Goal: Task Accomplishment & Management: Complete application form

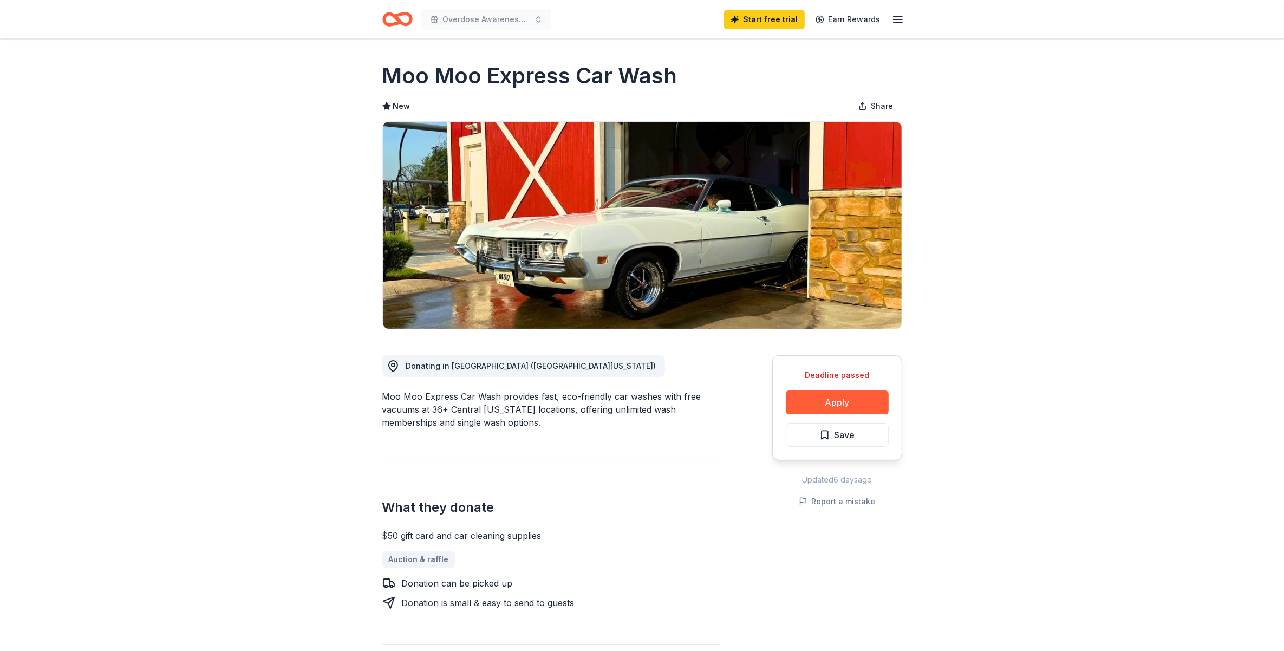
click at [404, 19] on icon "Home" at bounding box center [397, 18] width 30 height 25
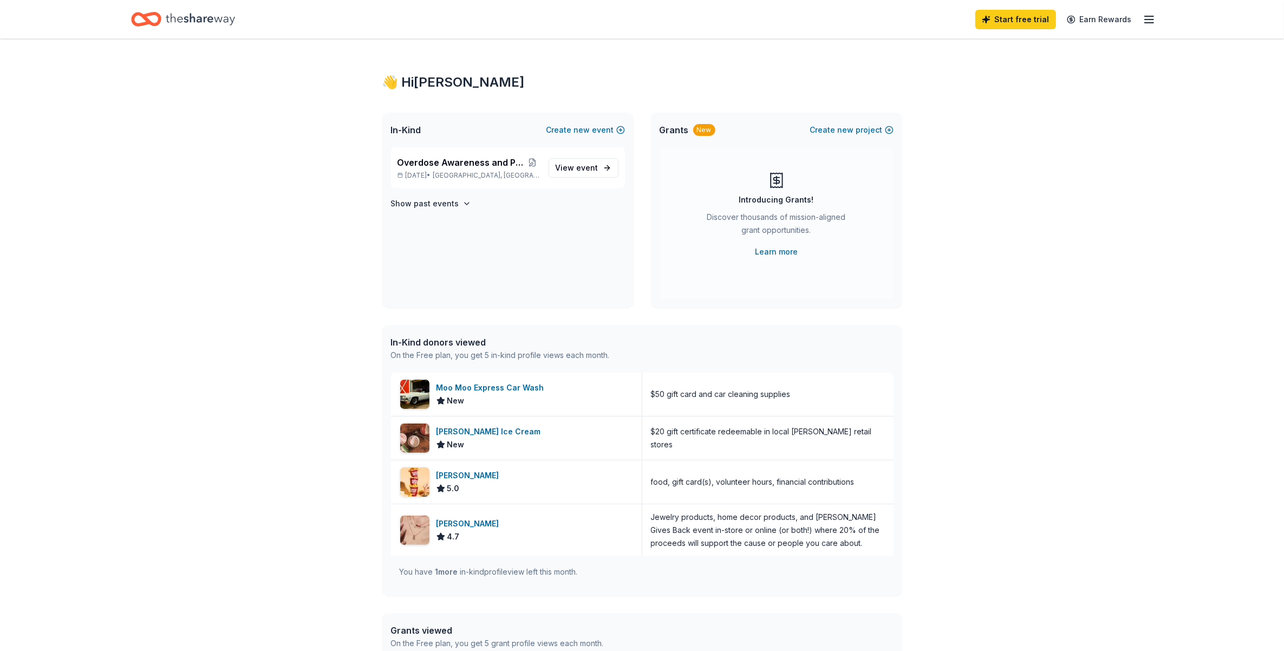
click at [214, 19] on icon "Home" at bounding box center [200, 19] width 69 height 22
click at [198, 17] on icon "Home" at bounding box center [200, 19] width 69 height 12
click at [197, 19] on icon "Home" at bounding box center [200, 19] width 69 height 22
click at [1145, 19] on line "button" at bounding box center [1148, 19] width 9 height 0
click at [1018, 84] on link "Account" at bounding box center [1019, 83] width 34 height 11
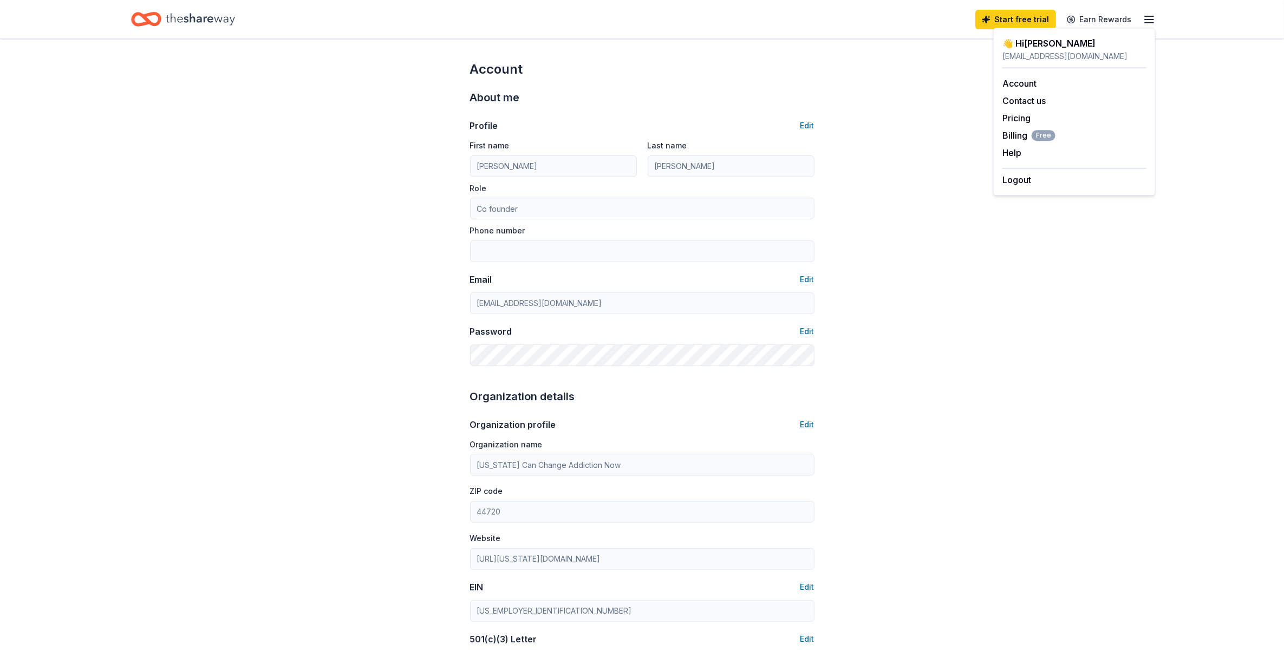
click at [210, 19] on icon "Home" at bounding box center [200, 19] width 69 height 12
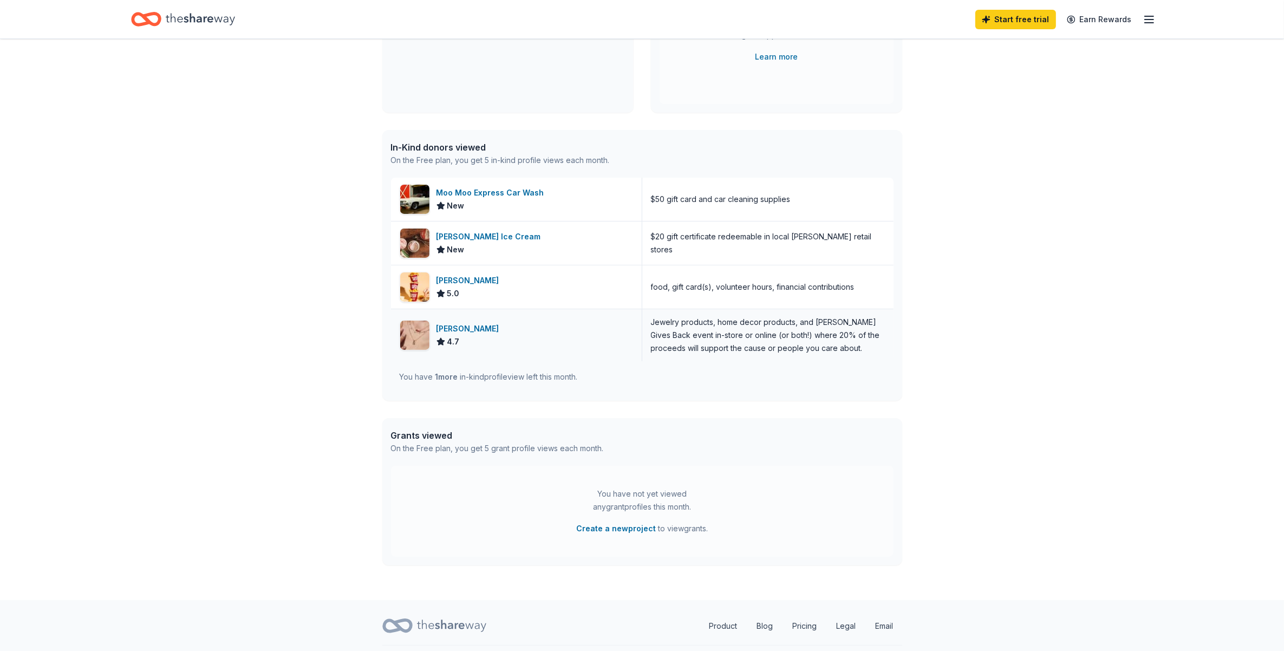
scroll to position [222, 0]
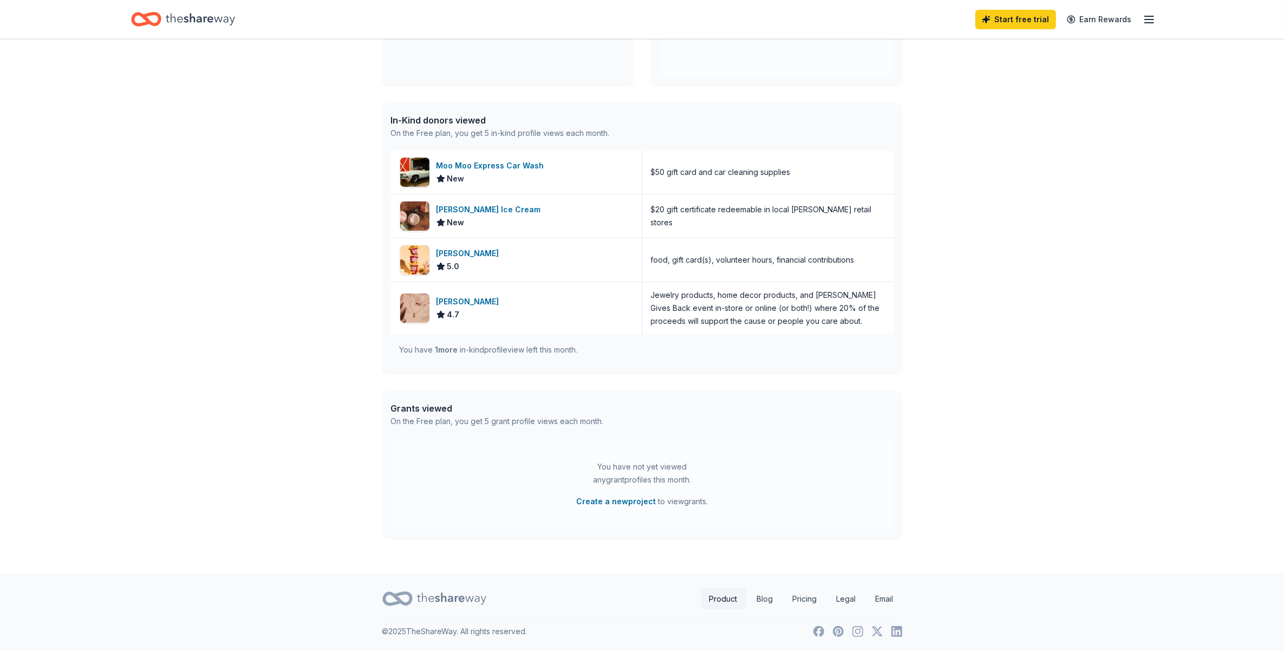
click at [719, 600] on link "Product" at bounding box center [723, 599] width 45 height 22
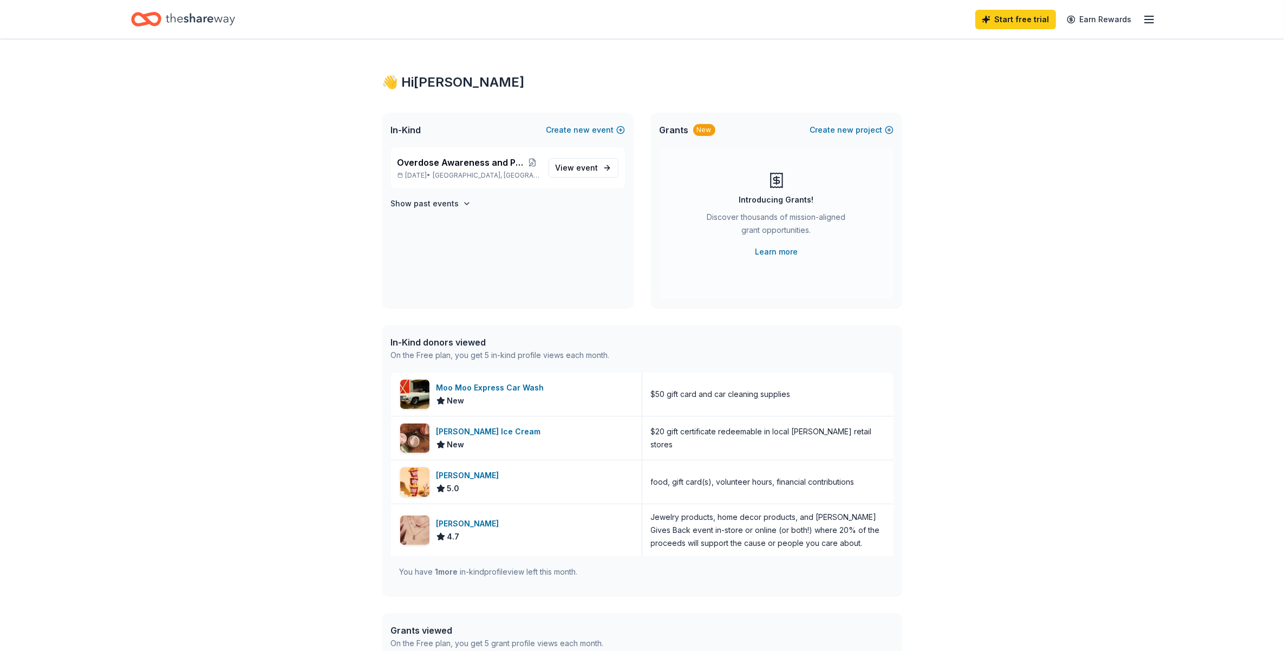
click at [434, 77] on div "👋 Hi Patricia" at bounding box center [642, 82] width 520 height 17
click at [193, 17] on icon "Home" at bounding box center [200, 19] width 69 height 12
click at [852, 131] on span "new" at bounding box center [845, 129] width 16 height 13
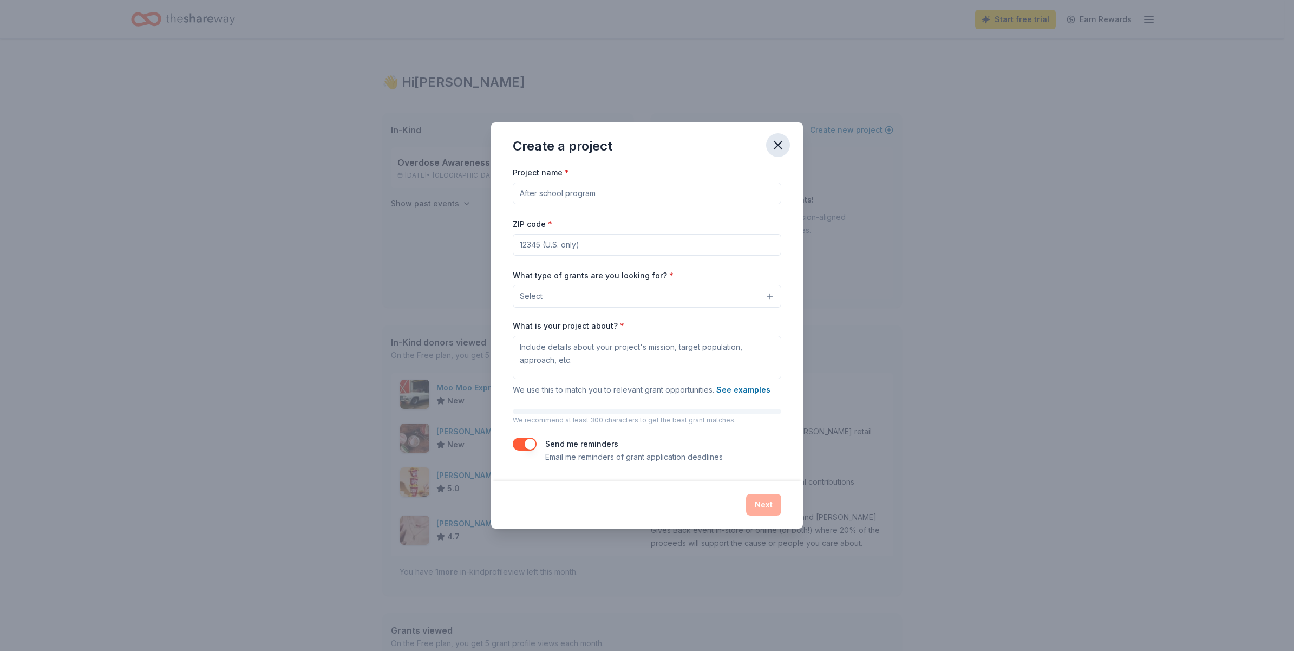
click at [780, 144] on icon "button" at bounding box center [777, 145] width 15 height 15
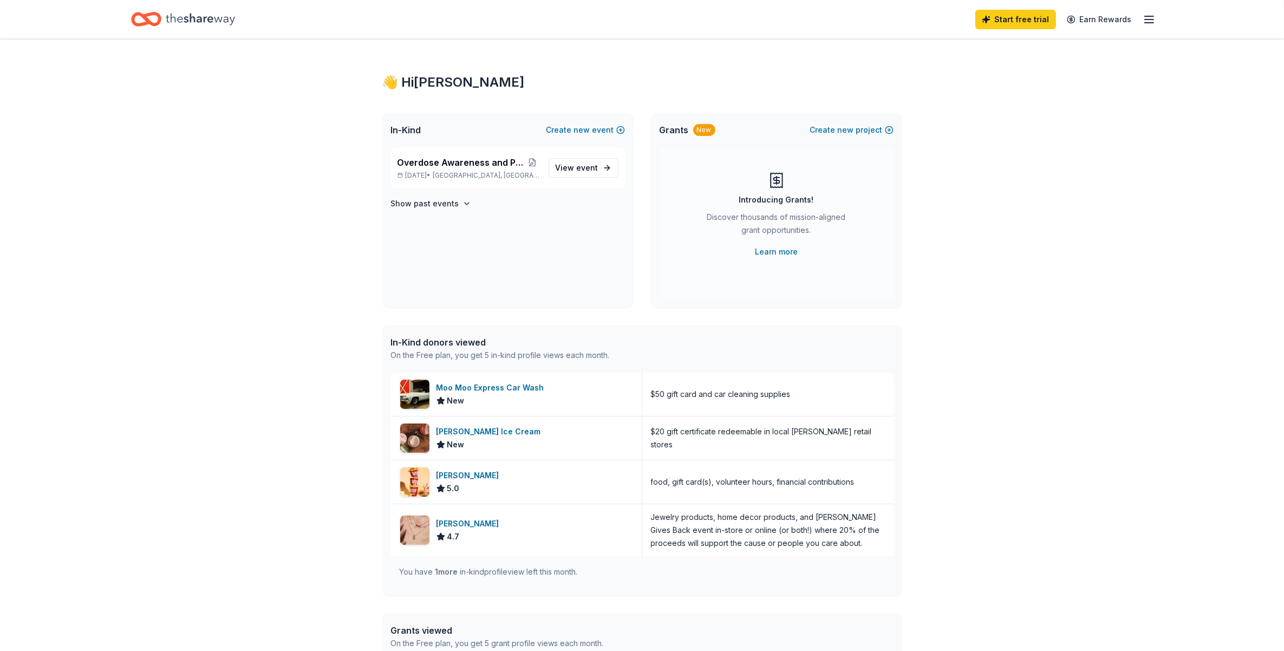
click at [183, 23] on icon "Home" at bounding box center [200, 19] width 69 height 22
click at [472, 163] on span "Overdose Awareness and Prevention Rally" at bounding box center [460, 162] width 127 height 13
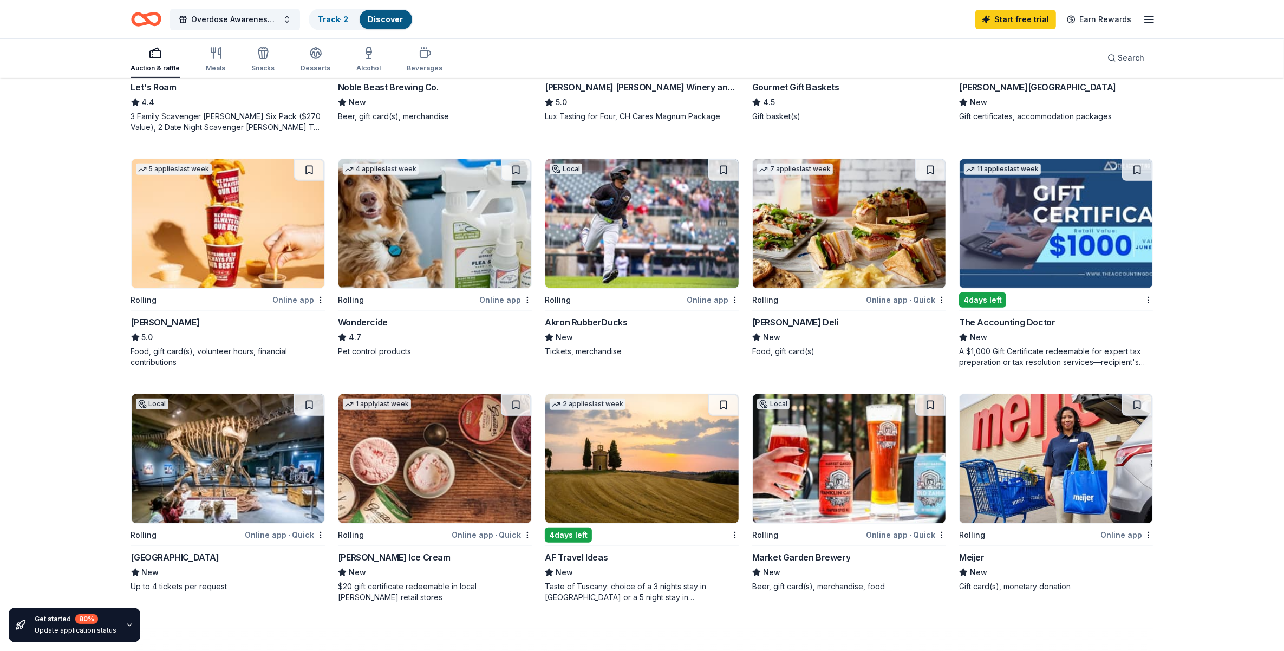
scroll to position [541, 0]
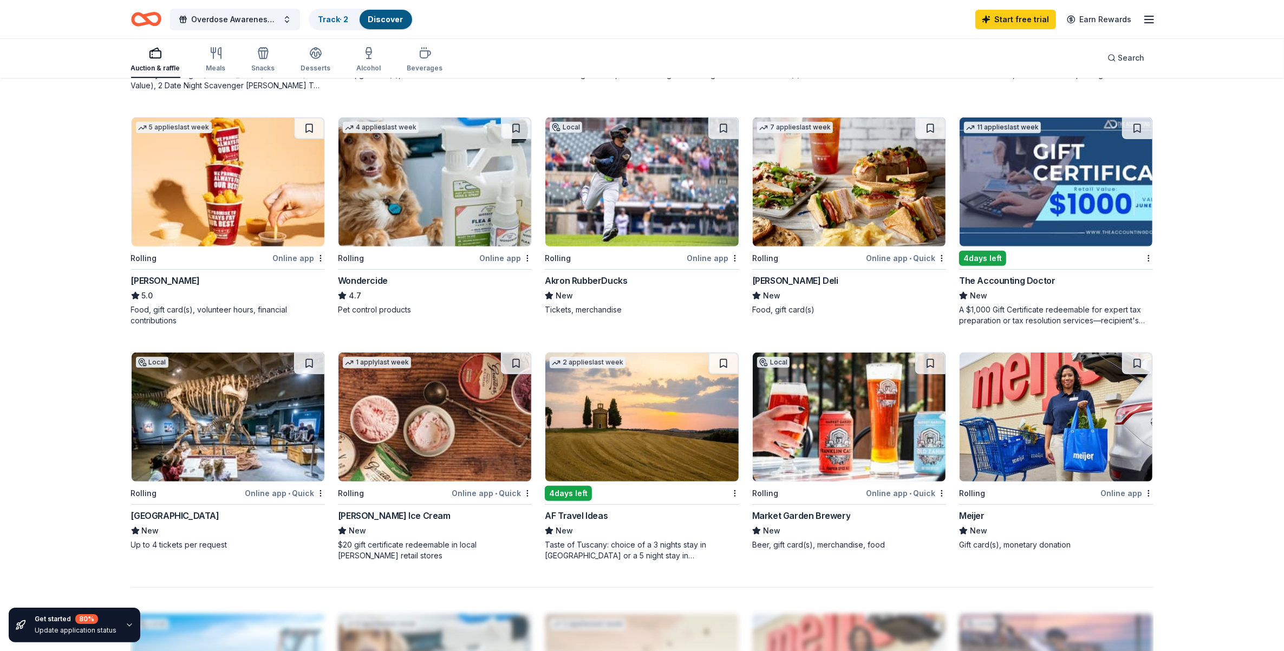
click at [1052, 416] on img at bounding box center [1055, 416] width 193 height 129
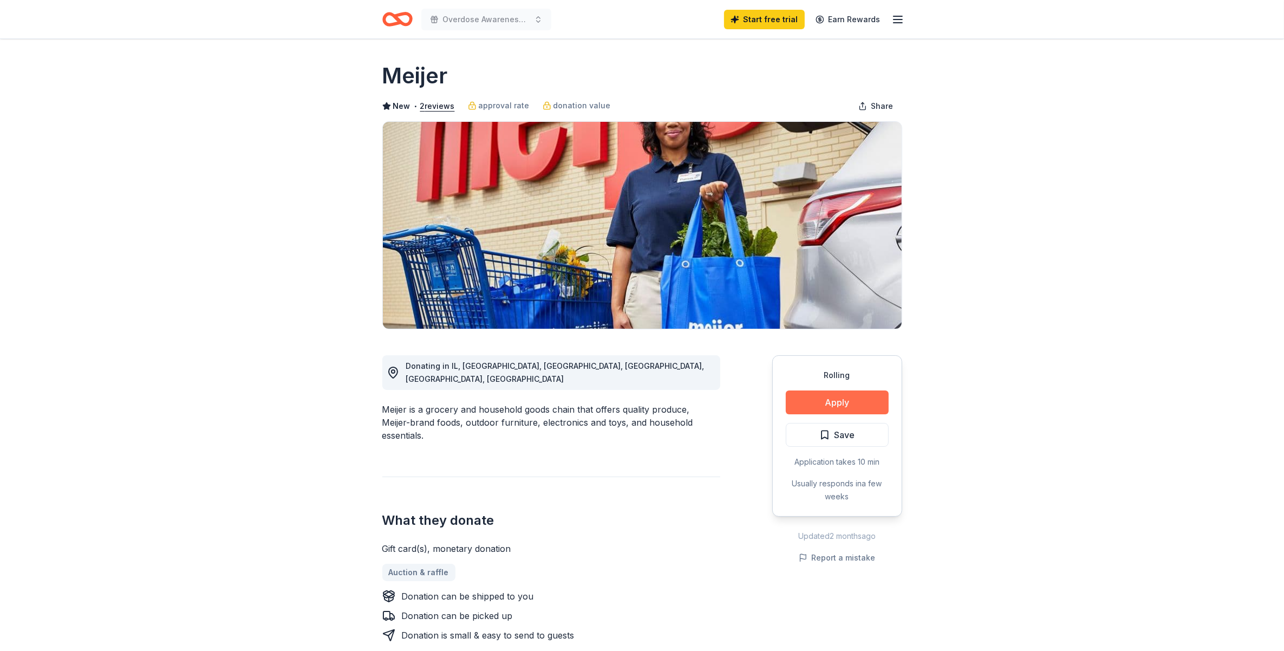
click at [835, 401] on button "Apply" at bounding box center [836, 402] width 103 height 24
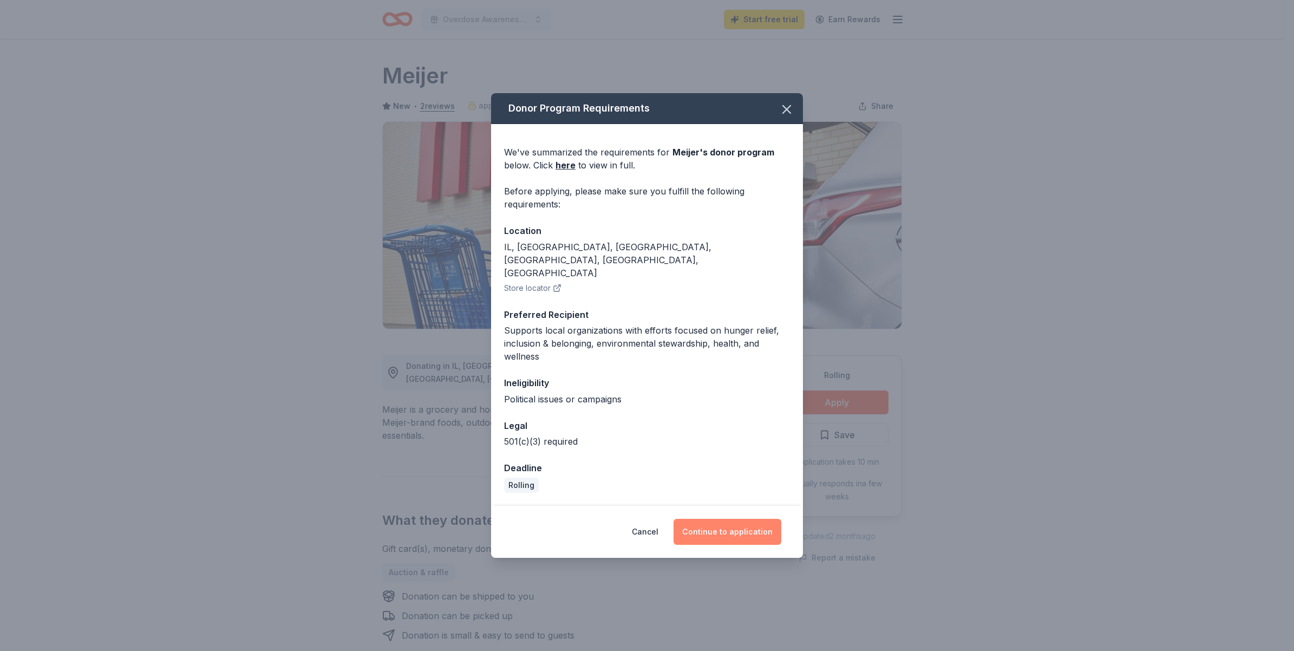
click at [734, 519] on button "Continue to application" at bounding box center [727, 532] width 108 height 26
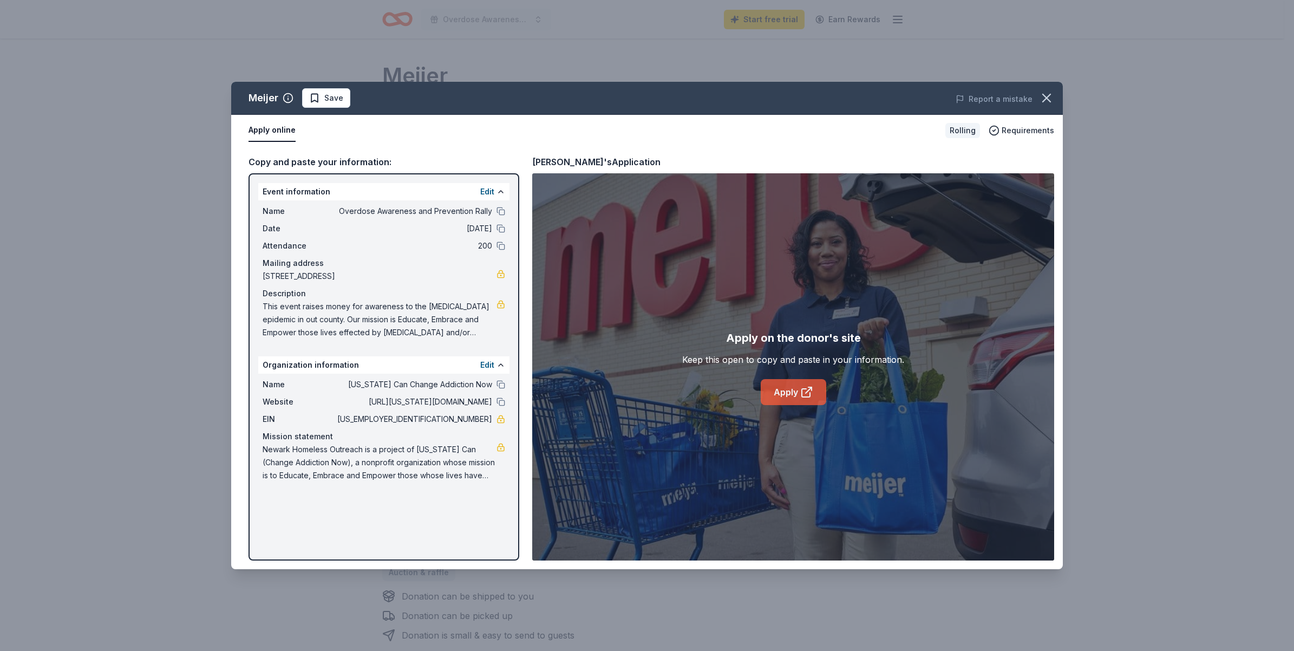
click at [785, 389] on link "Apply" at bounding box center [794, 392] width 66 height 26
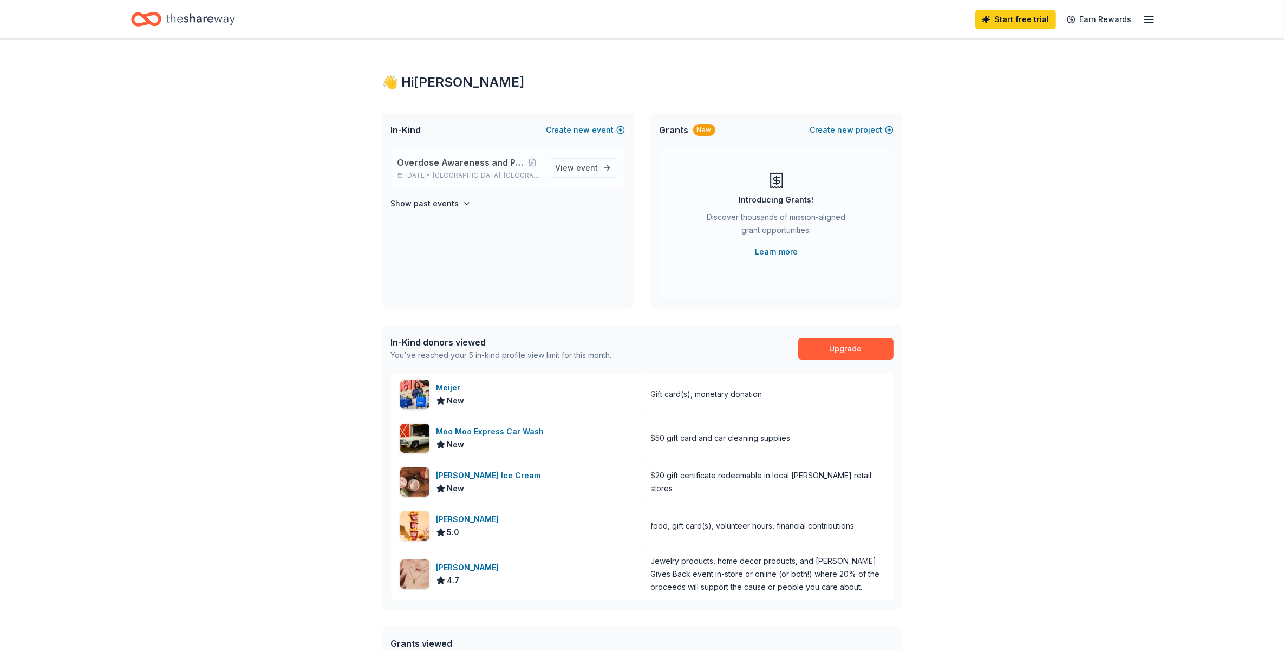
click at [472, 161] on span "Overdose Awareness and Prevention Rally" at bounding box center [460, 162] width 127 height 13
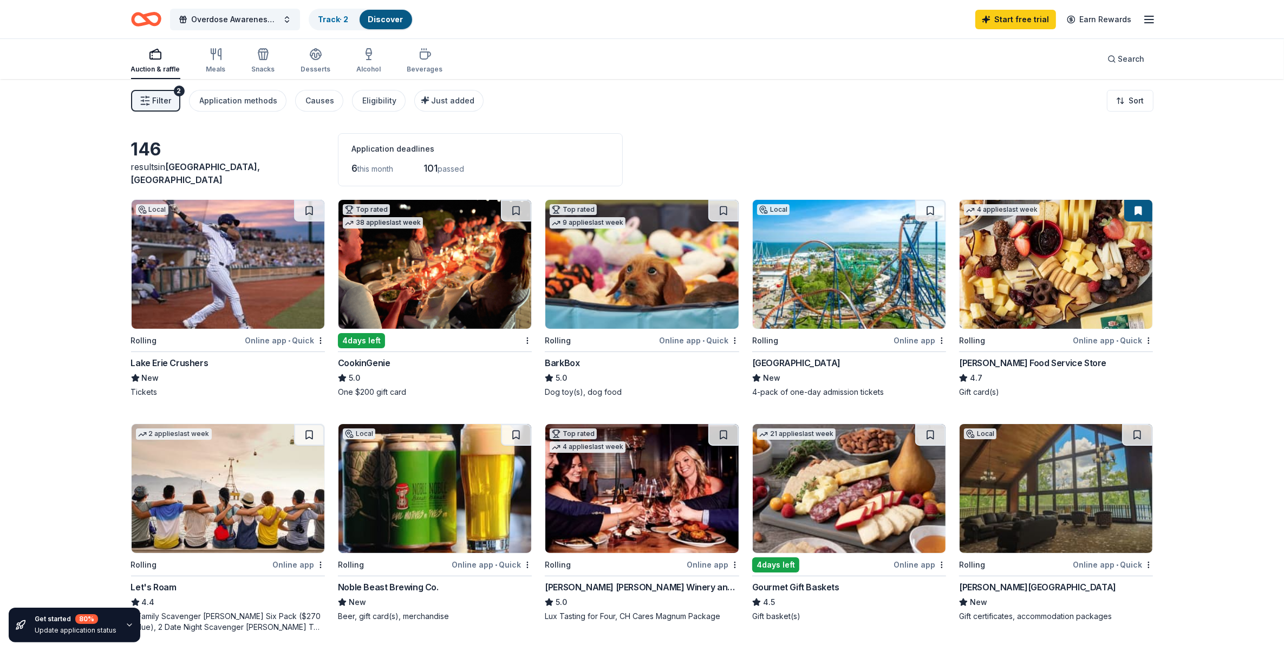
click at [417, 272] on img at bounding box center [434, 264] width 193 height 129
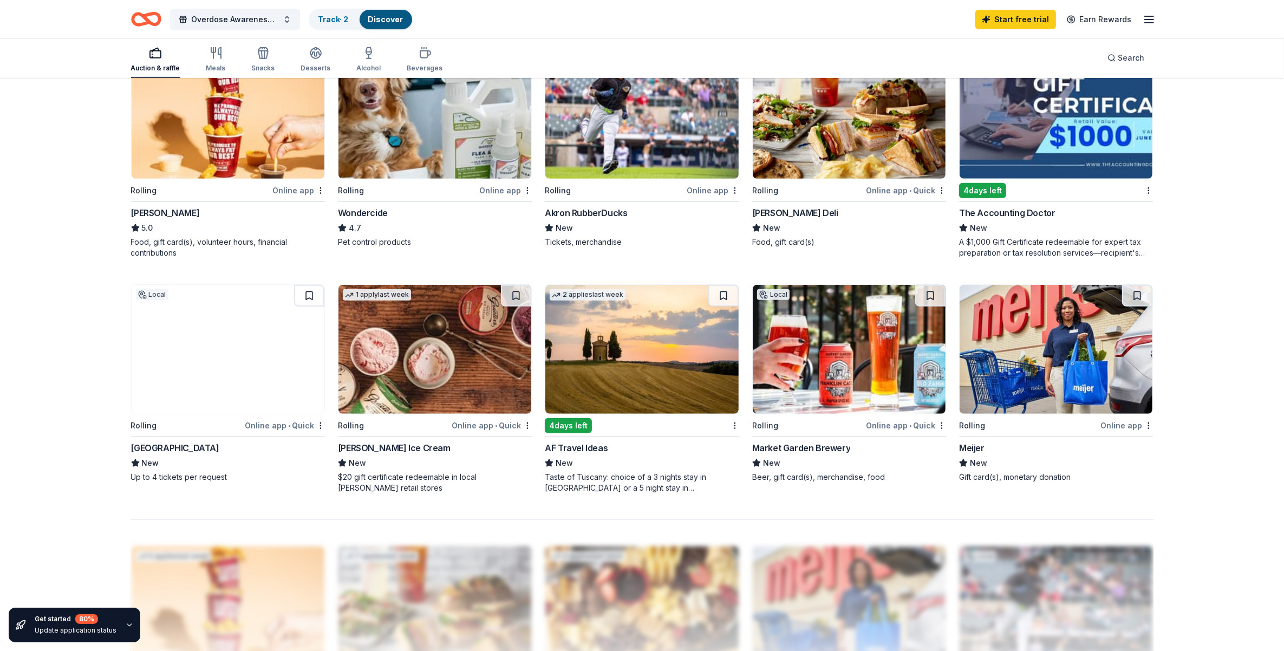
scroll to position [677, 0]
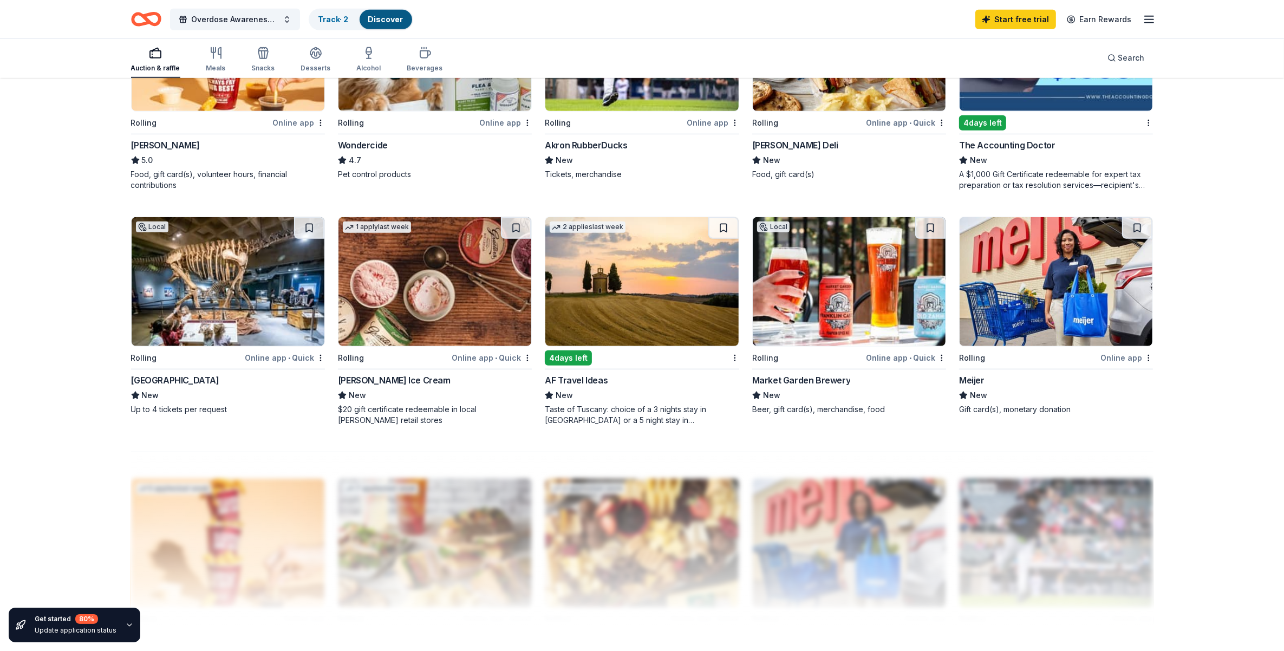
click at [205, 294] on img at bounding box center [228, 281] width 193 height 129
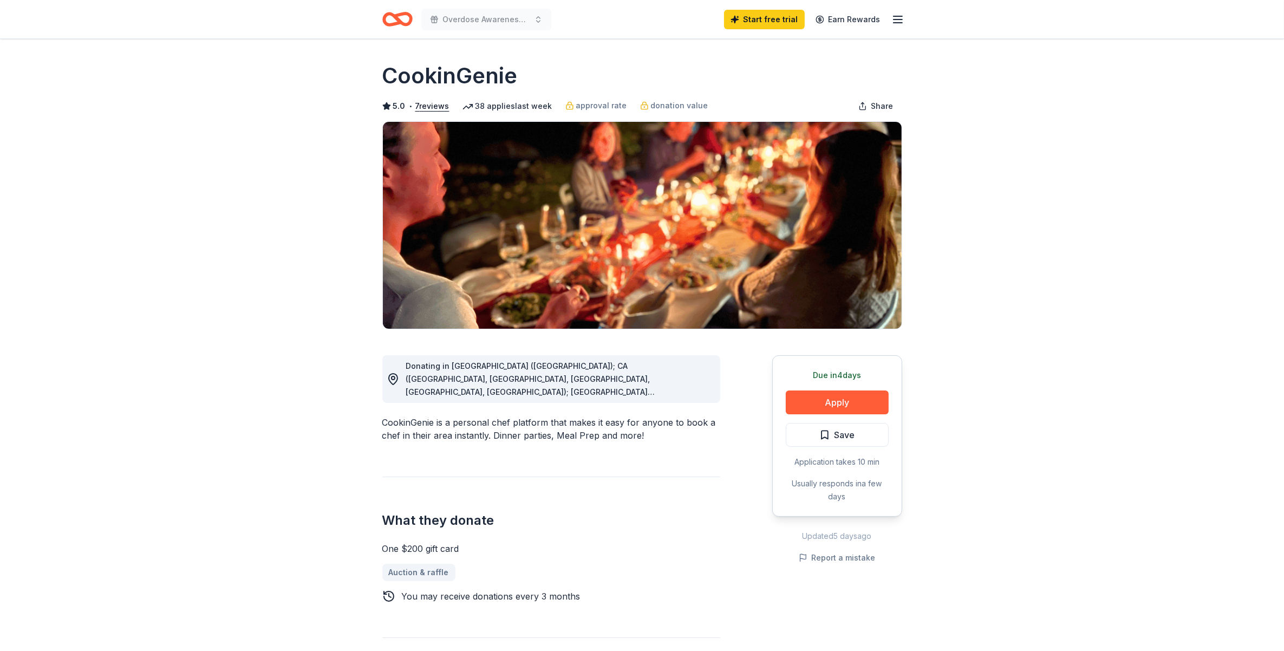
click at [656, 383] on div "Donating in [GEOGRAPHIC_DATA] ([GEOGRAPHIC_DATA]); CA ([GEOGRAPHIC_DATA], [GEOG…" at bounding box center [558, 378] width 305 height 39
